Goal: Information Seeking & Learning: Learn about a topic

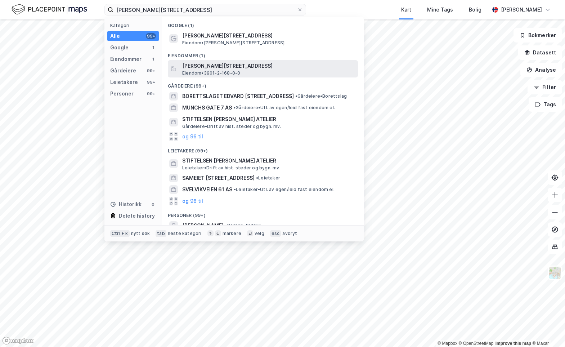
type input "[PERSON_NAME][STREET_ADDRESS]"
click at [221, 64] on span "[PERSON_NAME][STREET_ADDRESS]" at bounding box center [268, 66] width 173 height 9
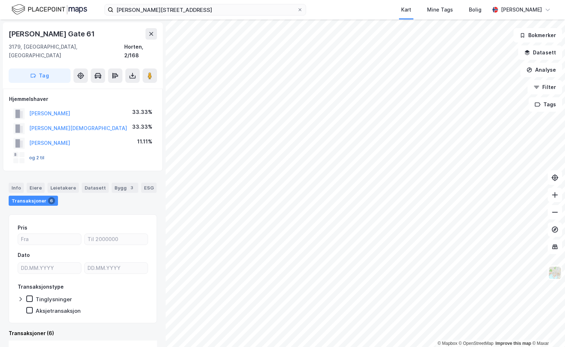
click at [0, 0] on button "og 2 til" at bounding box center [0, 0] width 0 height 0
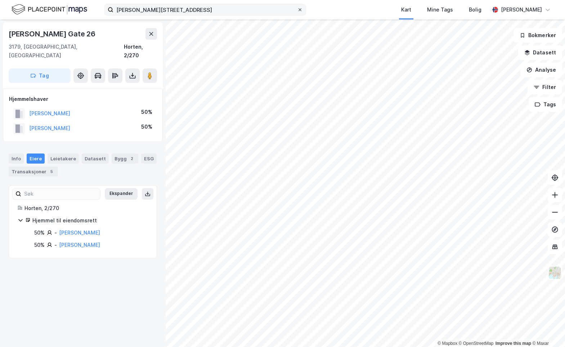
click at [301, 10] on icon at bounding box center [300, 10] width 4 height 4
click at [297, 10] on input "[PERSON_NAME][STREET_ADDRESS]" at bounding box center [205, 9] width 184 height 11
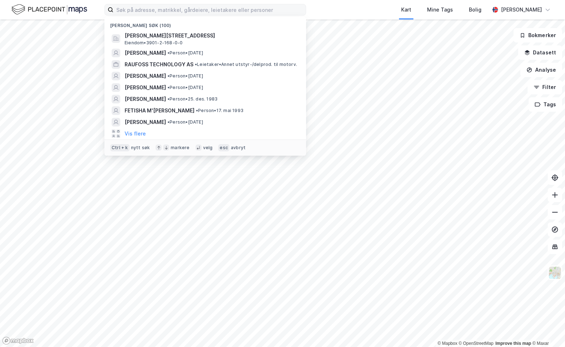
click at [317, 5] on div "Nylige søk (100) [PERSON_NAME][STREET_ADDRESS], [GEOGRAPHIC_DATA] • 3901-2-168-…" at bounding box center [282, 9] width 565 height 19
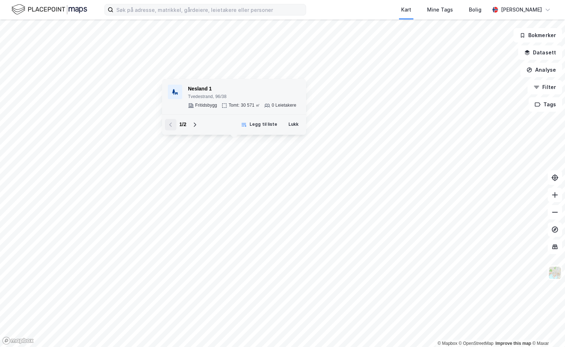
click at [207, 91] on div "Nesland 1" at bounding box center [242, 89] width 108 height 9
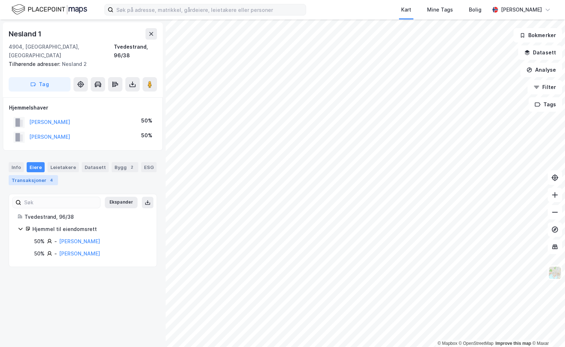
click at [33, 175] on div "Transaksjoner 4" at bounding box center [33, 180] width 49 height 10
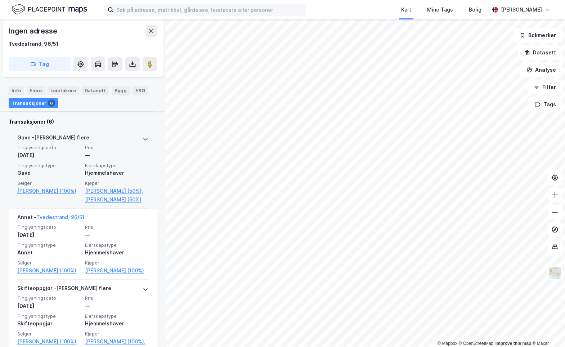
scroll to position [180, 0]
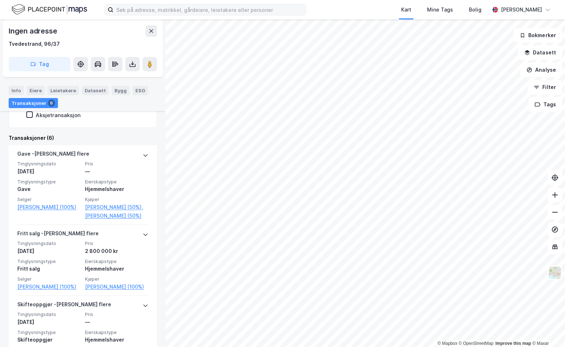
scroll to position [216, 0]
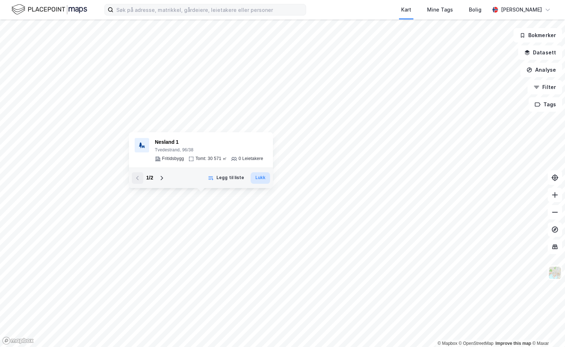
click at [256, 174] on button "Lukk" at bounding box center [260, 178] width 19 height 12
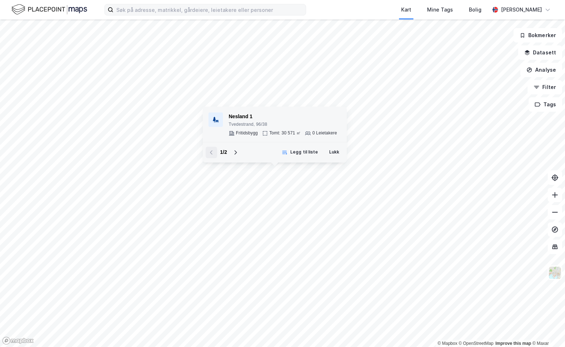
click at [286, 118] on div "Nesland 1" at bounding box center [283, 116] width 108 height 9
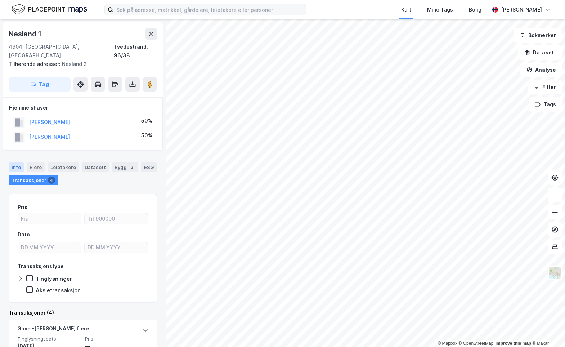
click at [12, 162] on div "Info" at bounding box center [16, 167] width 15 height 10
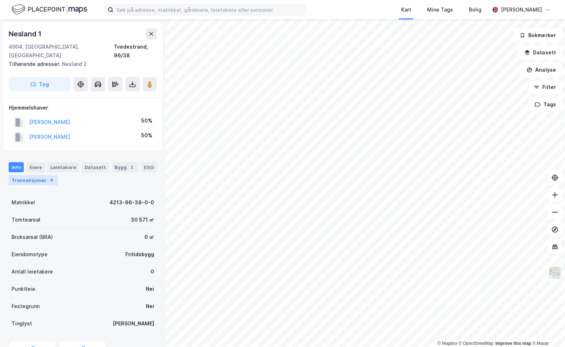
click at [31, 175] on div "Transaksjoner 4" at bounding box center [33, 180] width 49 height 10
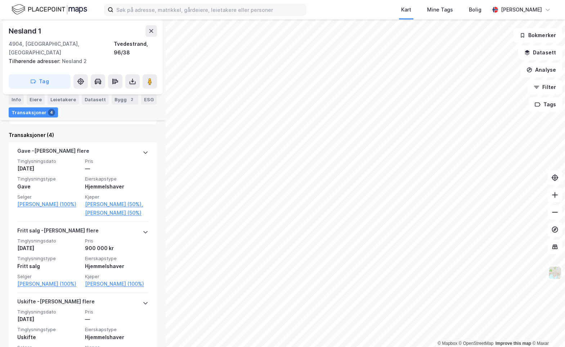
scroll to position [180, 0]
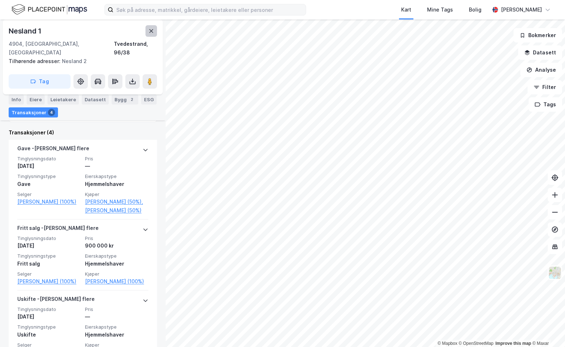
click at [153, 36] on button at bounding box center [151, 31] width 12 height 12
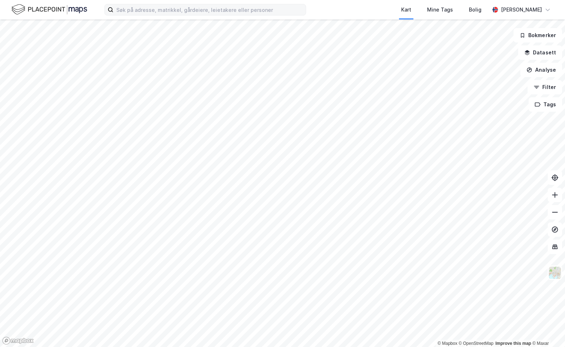
click at [354, 10] on div "Kart Mine Tags Bolig" at bounding box center [415, 9] width 149 height 19
